Goal: Task Accomplishment & Management: Use online tool/utility

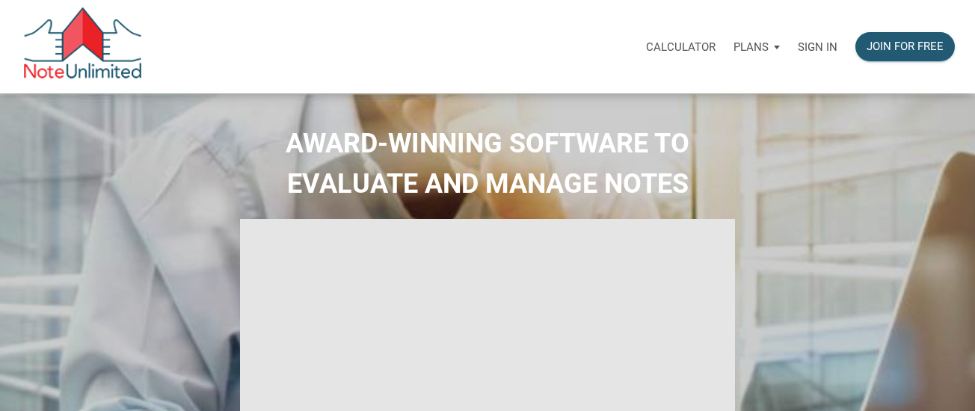
click at [824, 46] on p "Sign in" at bounding box center [818, 46] width 40 height 13
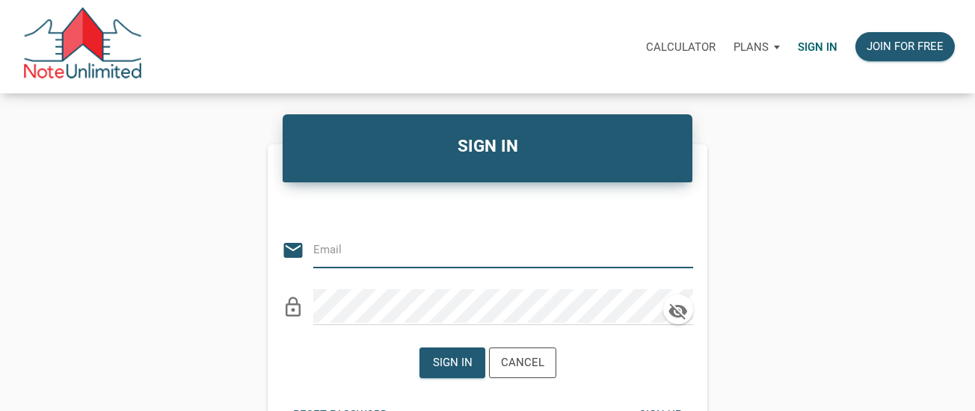
type input "[PERSON_NAME][EMAIL_ADDRESS][DOMAIN_NAME]"
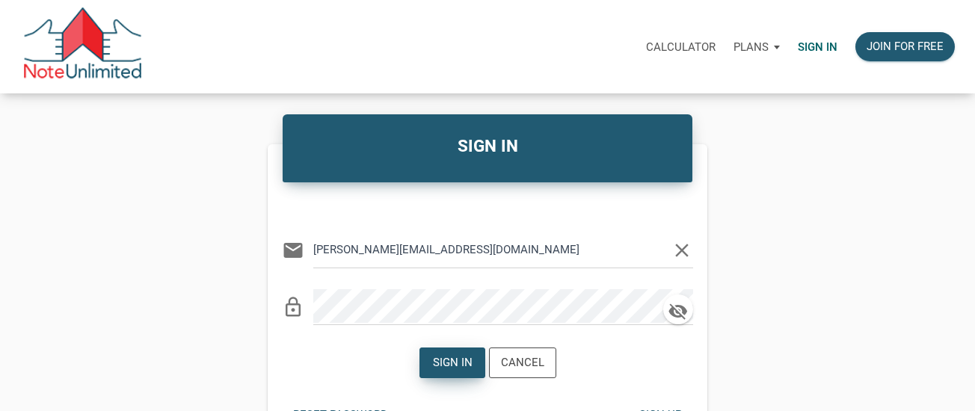
click at [439, 366] on div "Sign in" at bounding box center [452, 363] width 40 height 17
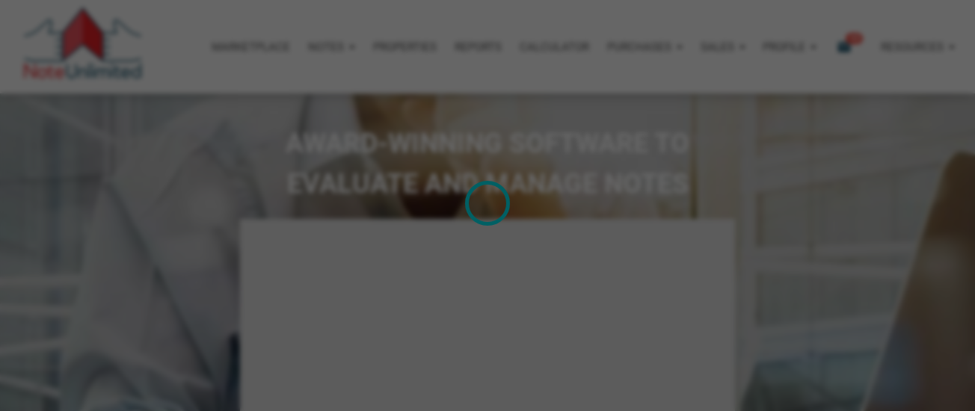
type input "Introduction to new features"
select select
